Goal: Check status

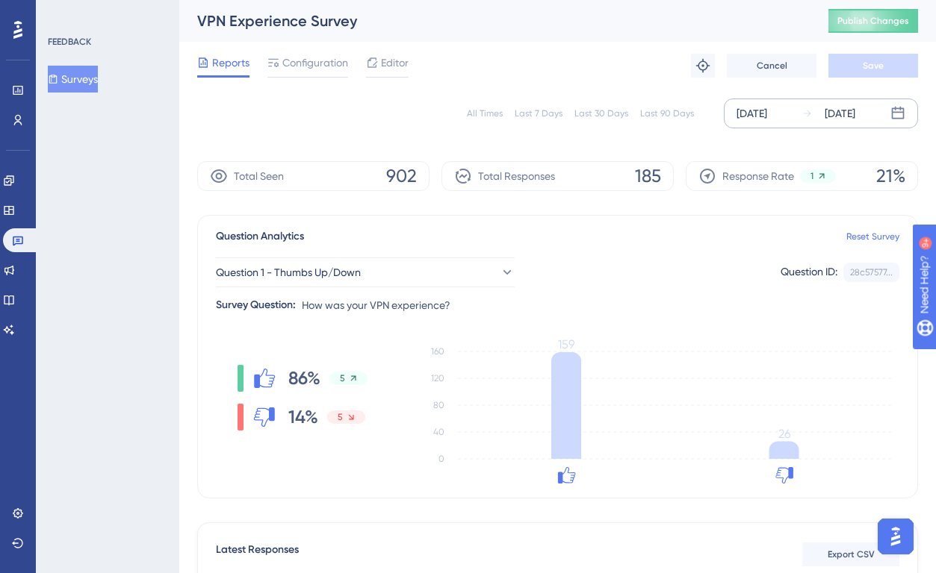
click at [855, 115] on div "Oct 02 2025" at bounding box center [839, 114] width 31 height 18
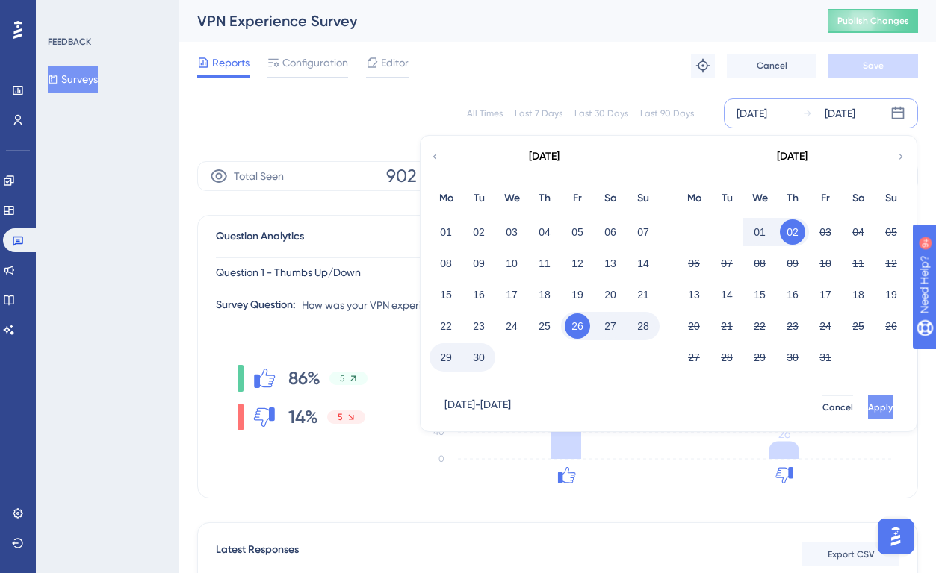
click at [871, 402] on button "Apply" at bounding box center [880, 408] width 25 height 24
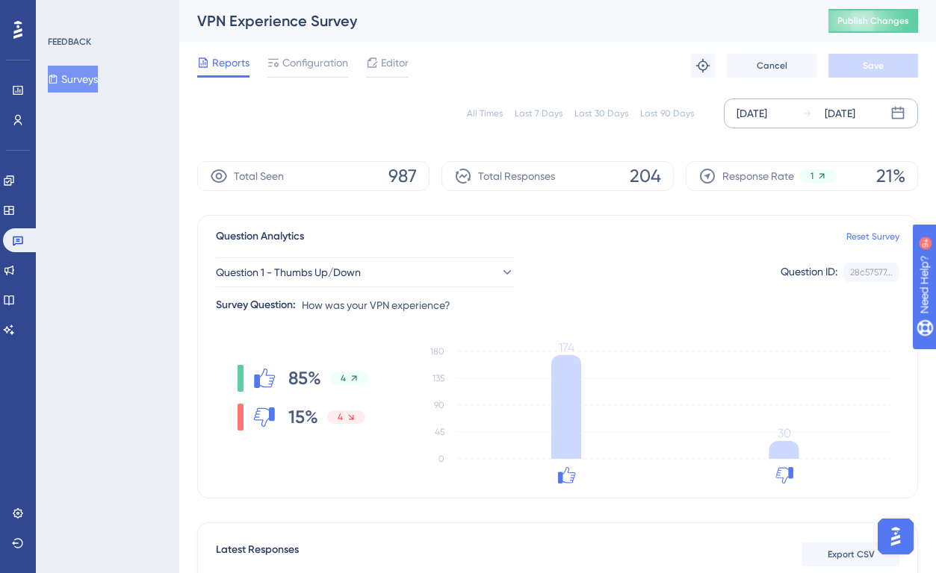
click at [828, 108] on div "Oct 02 2025" at bounding box center [839, 114] width 31 height 18
click at [841, 113] on div "[DATE]" at bounding box center [839, 114] width 31 height 18
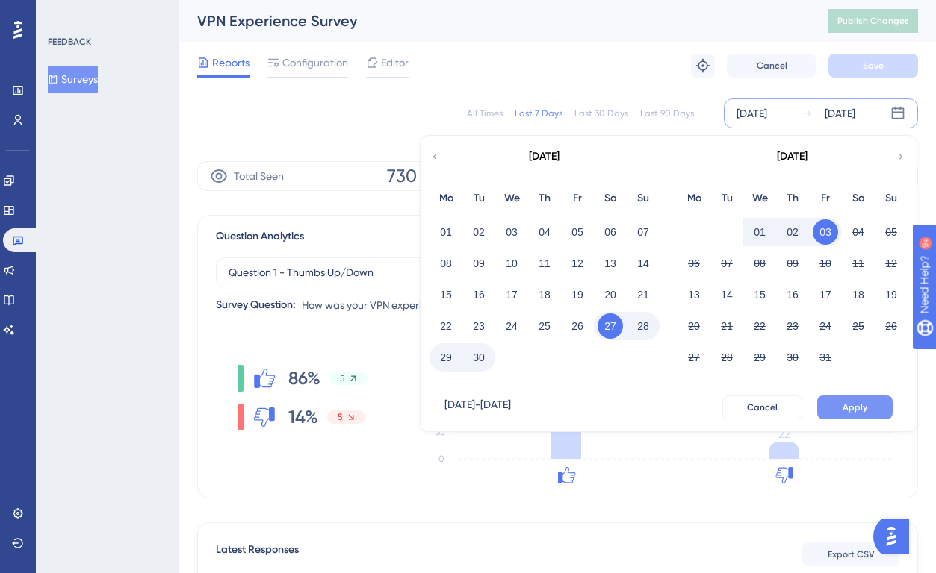
click at [857, 397] on button "Apply" at bounding box center [854, 408] width 75 height 24
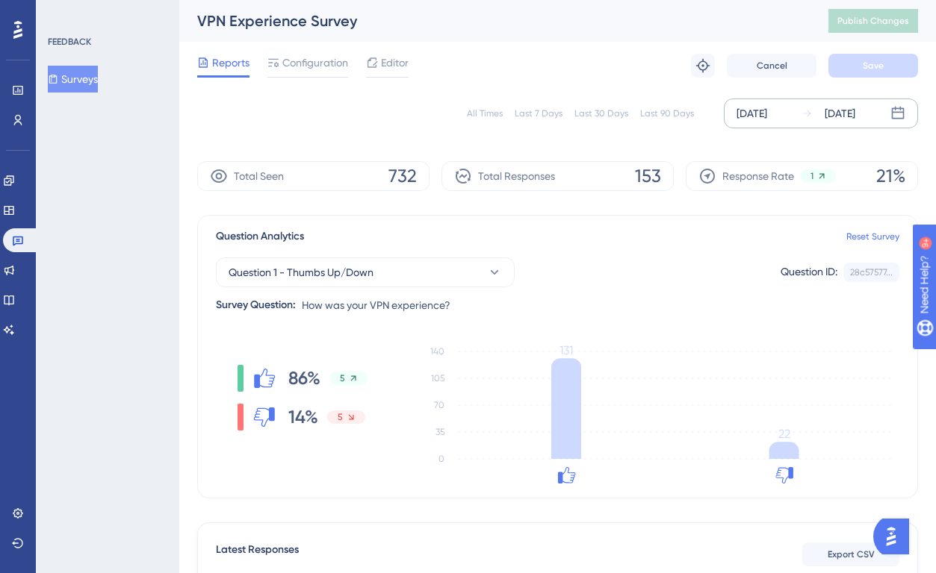
click at [855, 112] on div "[DATE]" at bounding box center [839, 114] width 31 height 18
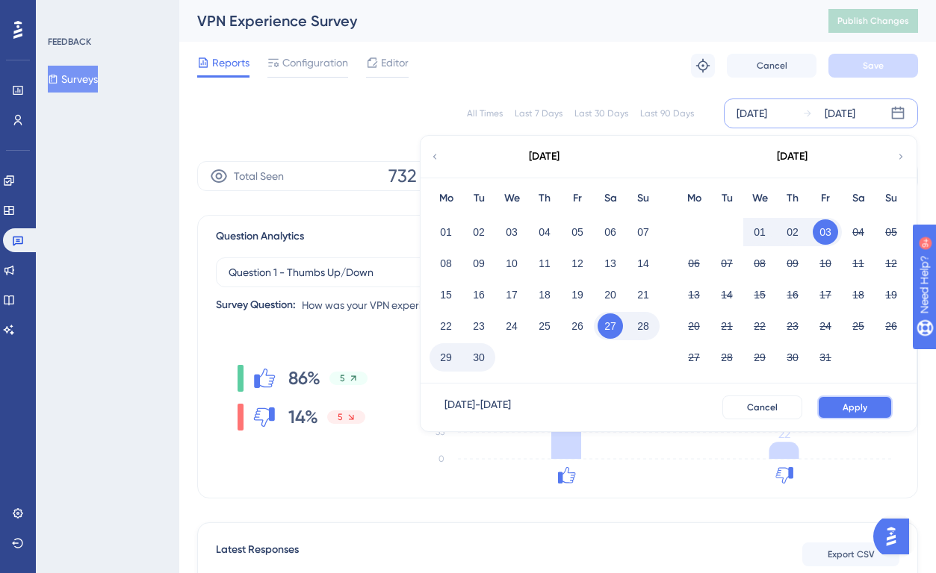
click at [863, 397] on button "Apply" at bounding box center [854, 408] width 75 height 24
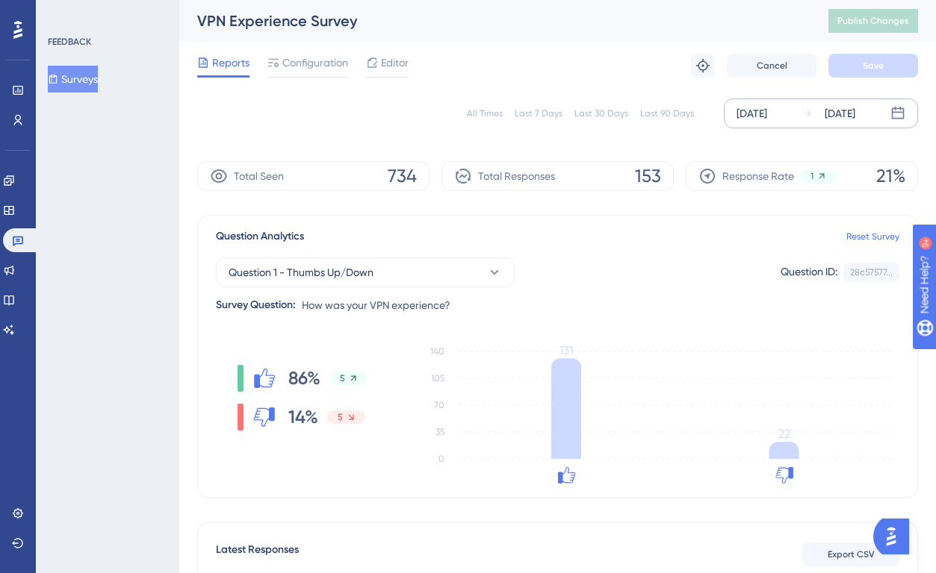
click at [835, 108] on div "[DATE]" at bounding box center [839, 114] width 31 height 18
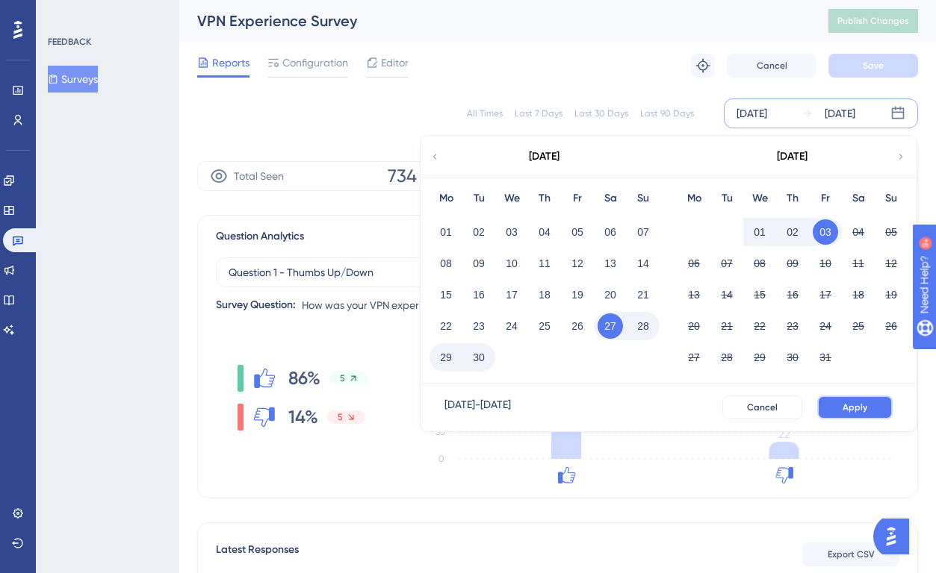
click at [859, 403] on span "Apply" at bounding box center [854, 408] width 25 height 12
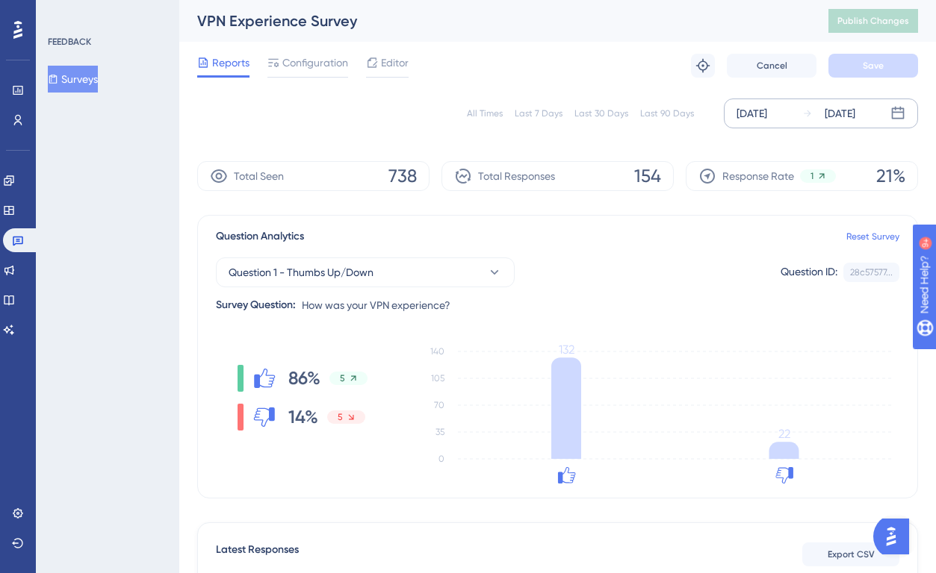
click at [855, 107] on div "[DATE]" at bounding box center [839, 114] width 31 height 18
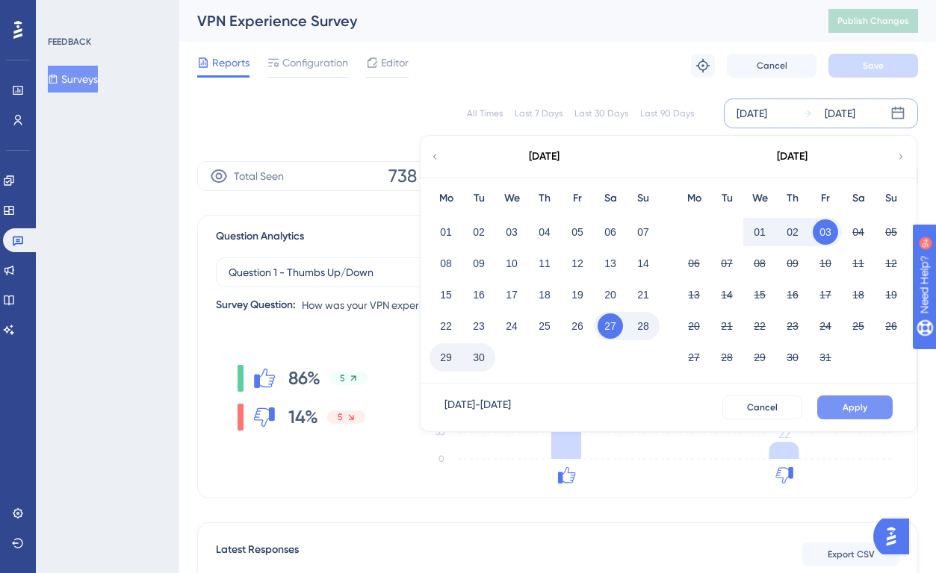
click at [856, 412] on span "Apply" at bounding box center [854, 408] width 25 height 12
